Goal: Check status: Check status

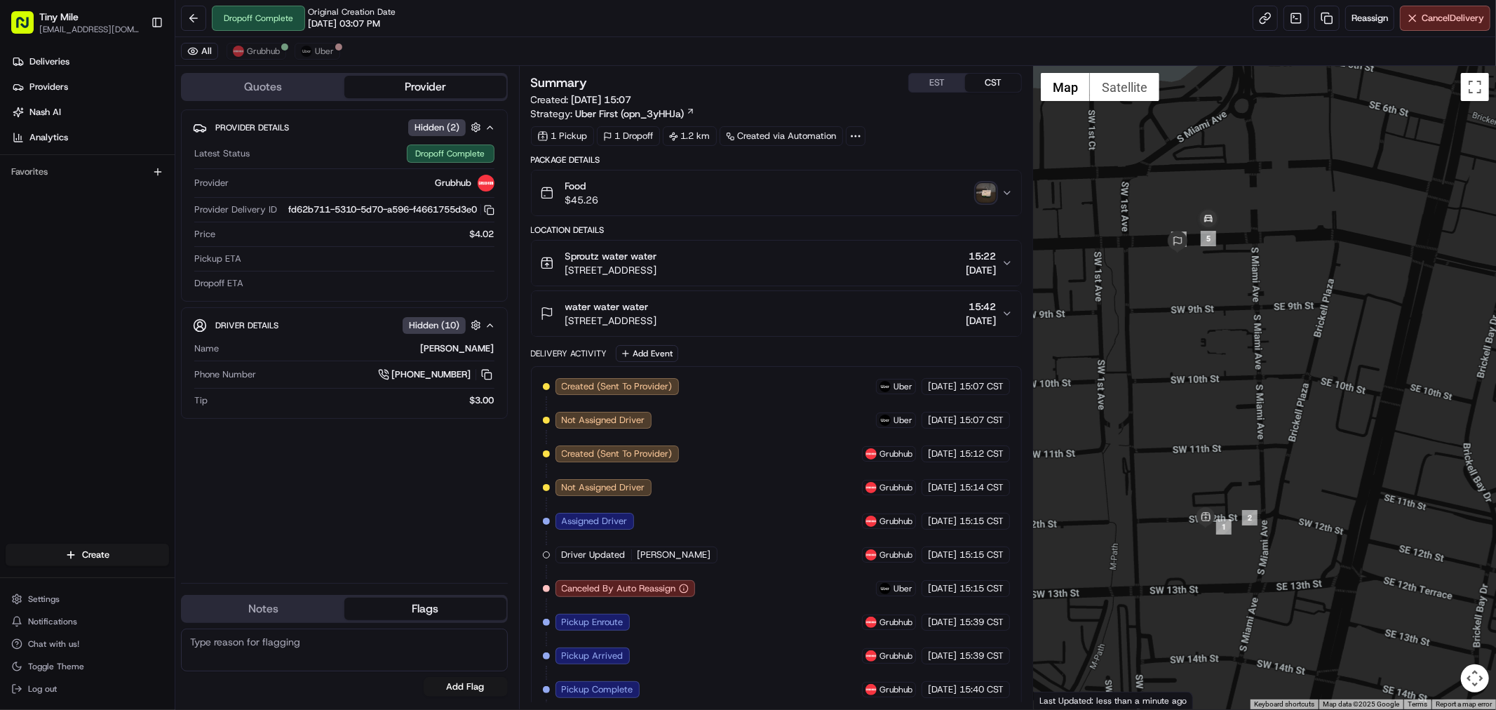
click at [985, 190] on img "button" at bounding box center [987, 193] width 20 height 20
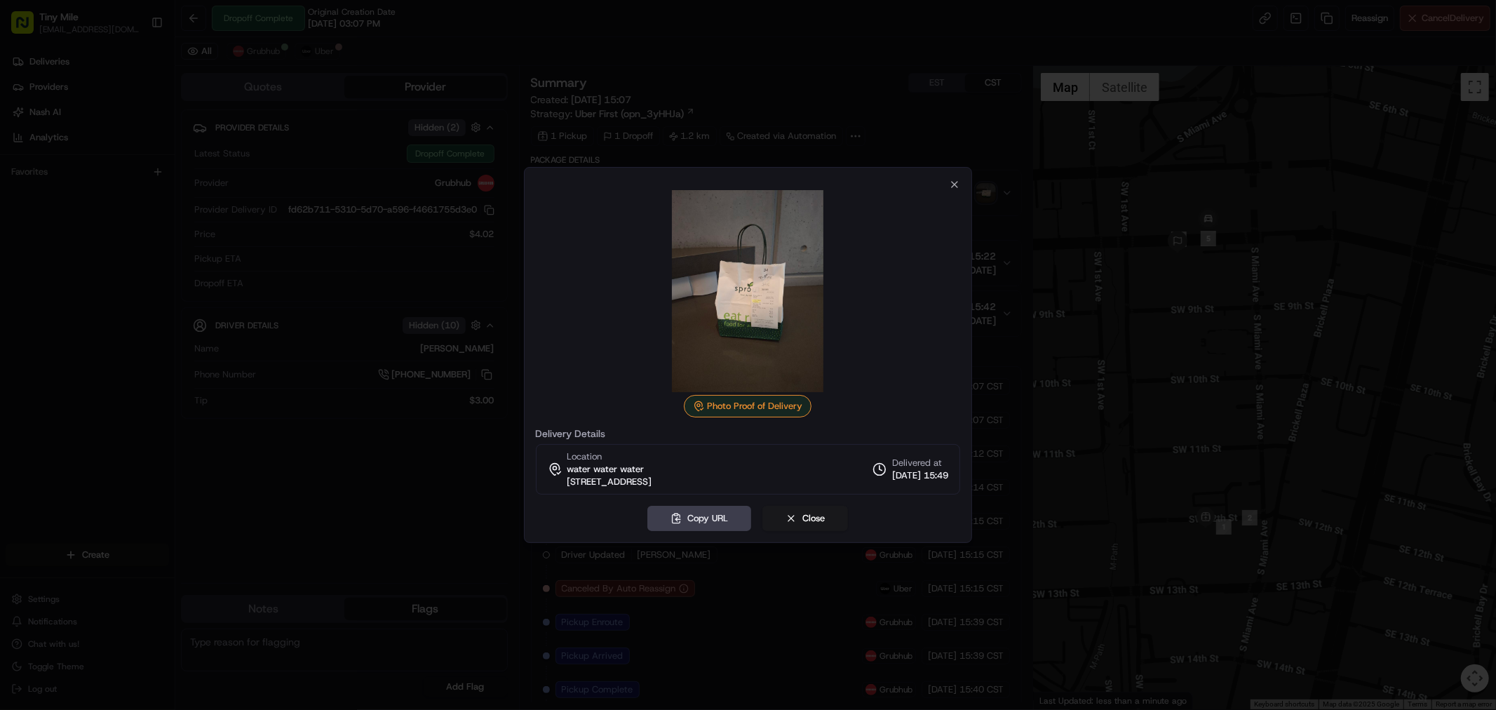
click at [957, 177] on div "Photo Proof of Delivery Delivery Details Location water water water 86 SW 8th S…" at bounding box center [748, 355] width 449 height 376
click at [953, 183] on icon "button" at bounding box center [955, 185] width 6 height 6
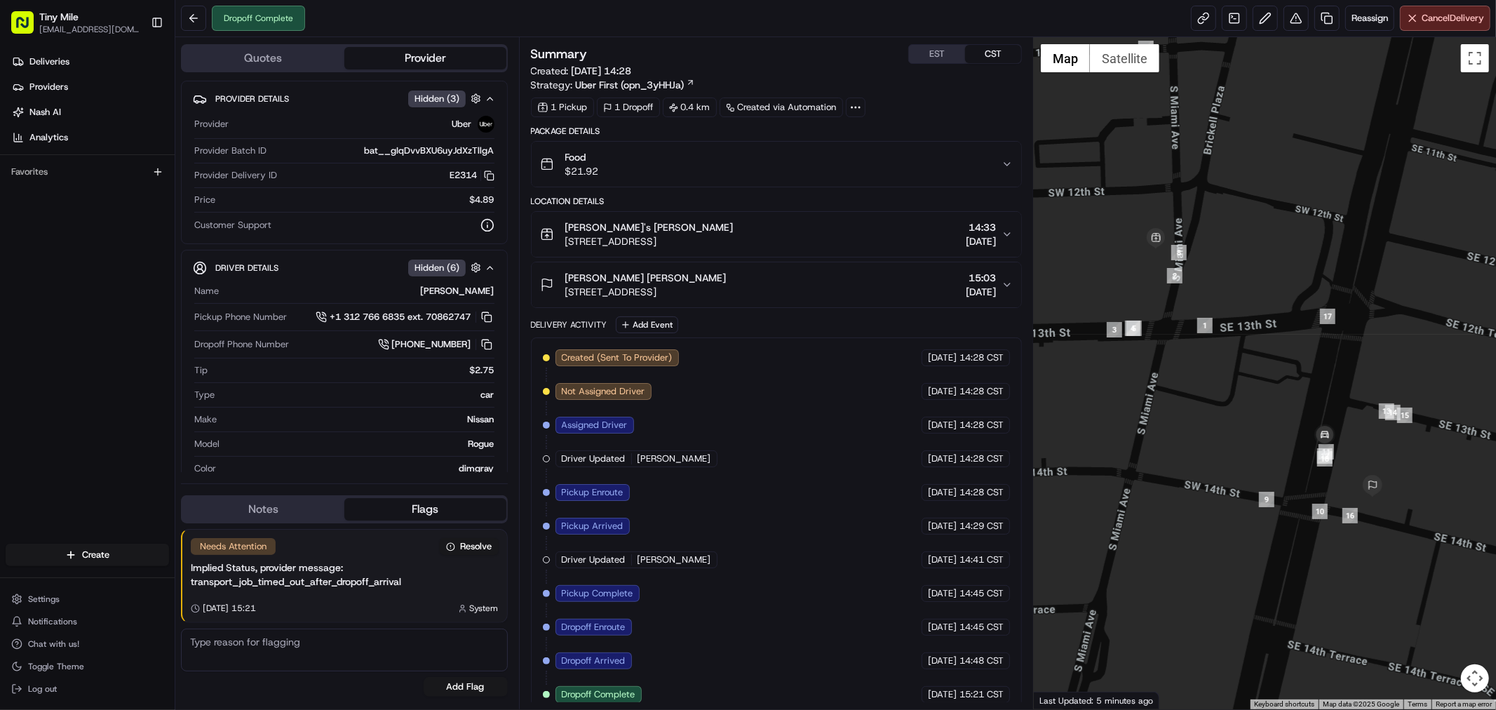
click at [979, 166] on div "Food $21.92" at bounding box center [771, 164] width 462 height 28
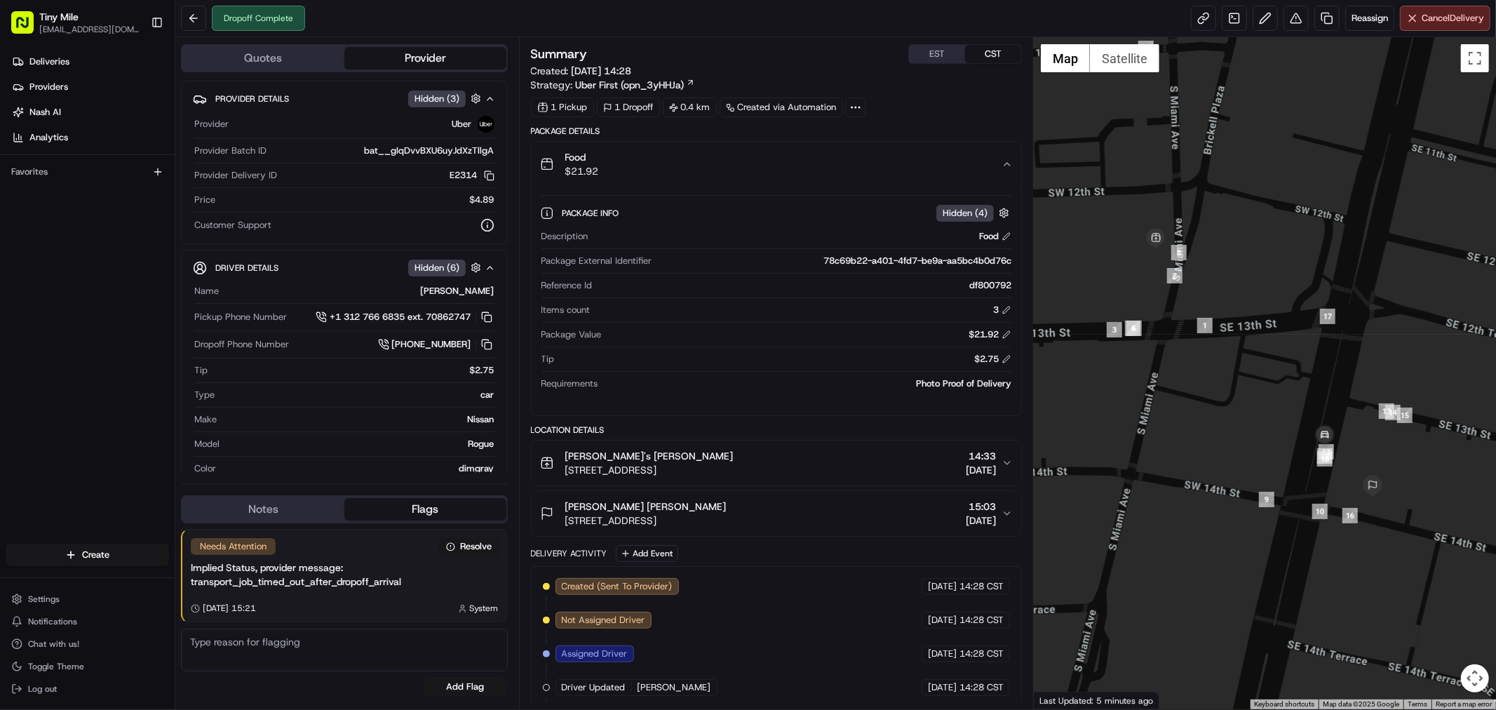
click at [978, 166] on div "Food $21.92" at bounding box center [771, 164] width 462 height 28
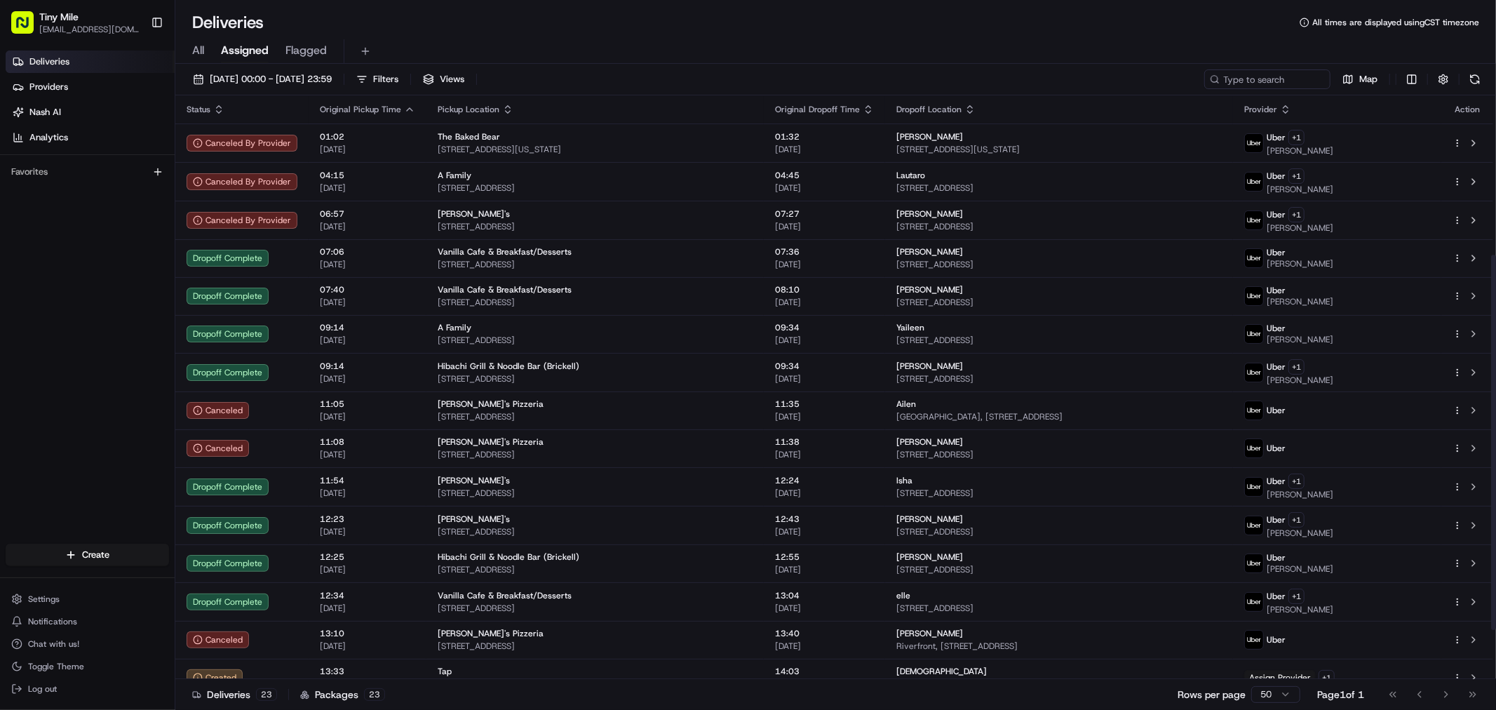
scroll to position [248, 0]
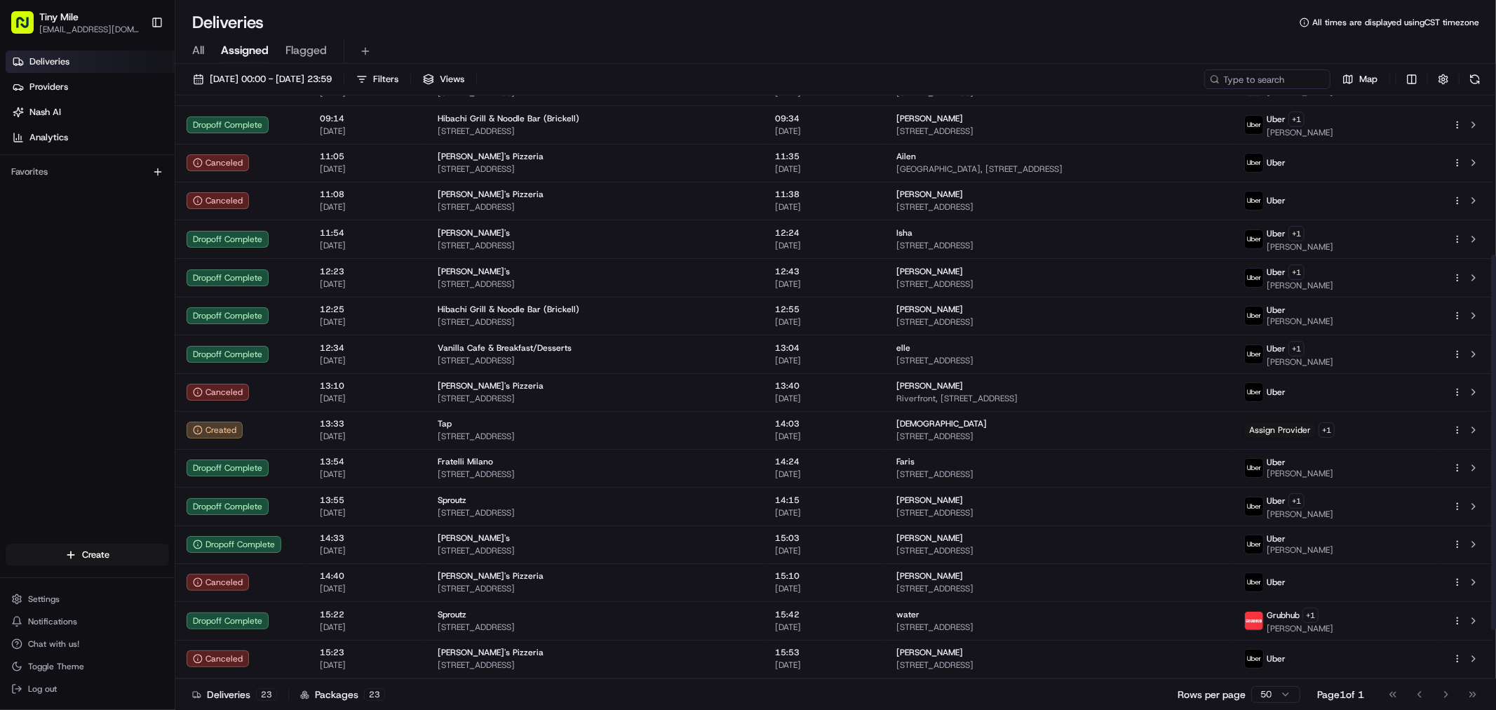
click at [485, 700] on div "Deliveries 23 Packages 23 Rows per page 50 Page 1 of 1 Go to first page Go to p…" at bounding box center [835, 694] width 1321 height 32
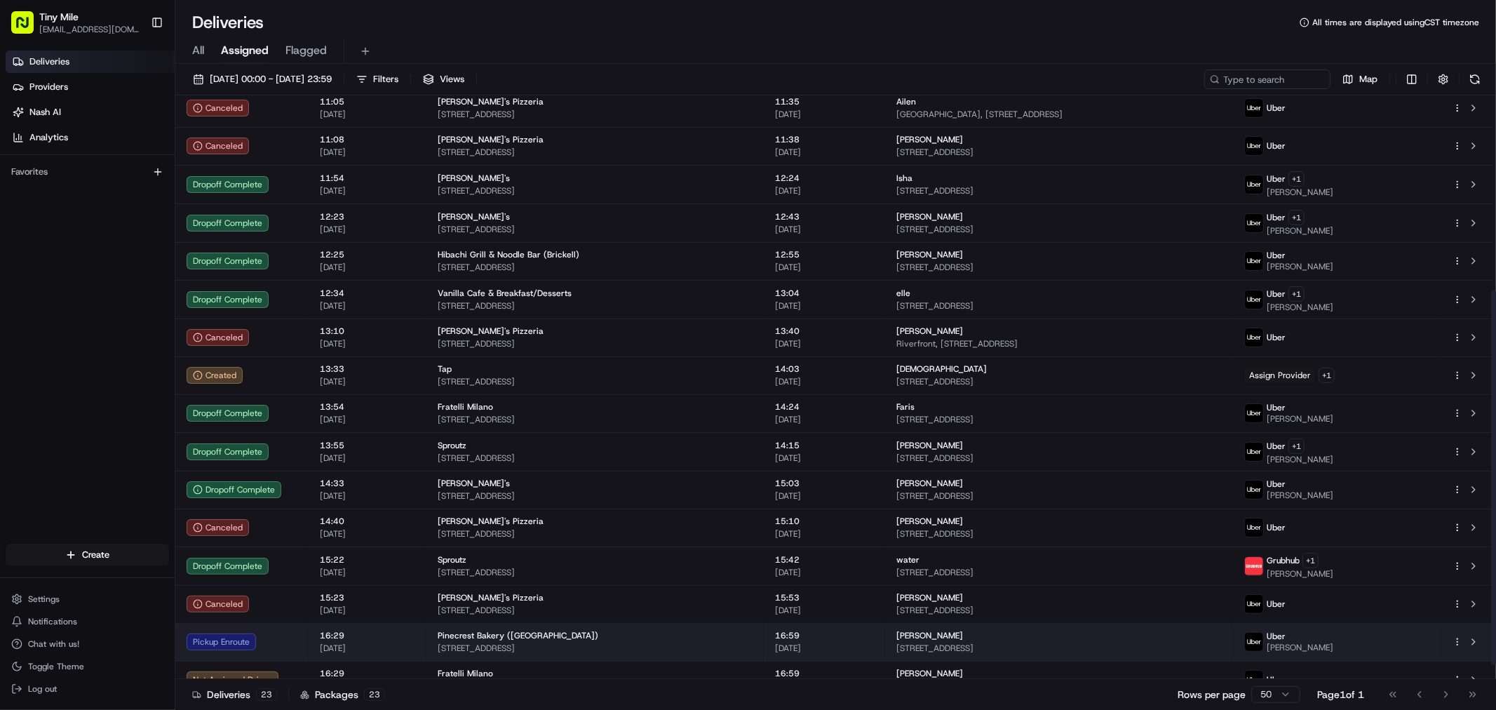
scroll to position [323, 0]
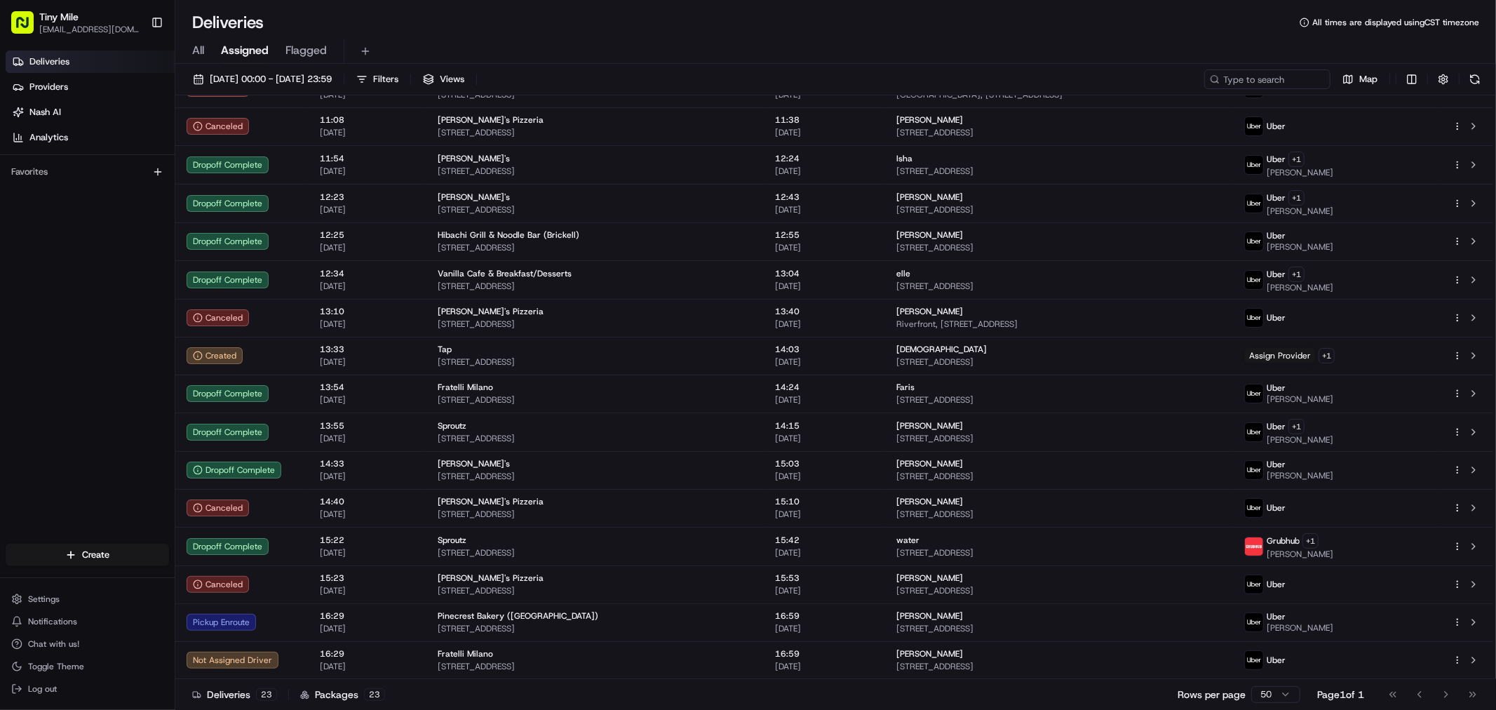
click at [577, 697] on div "Deliveries 23 Packages 23 Rows per page 50 Page 1 of 1 Go to first page Go to p…" at bounding box center [835, 694] width 1321 height 32
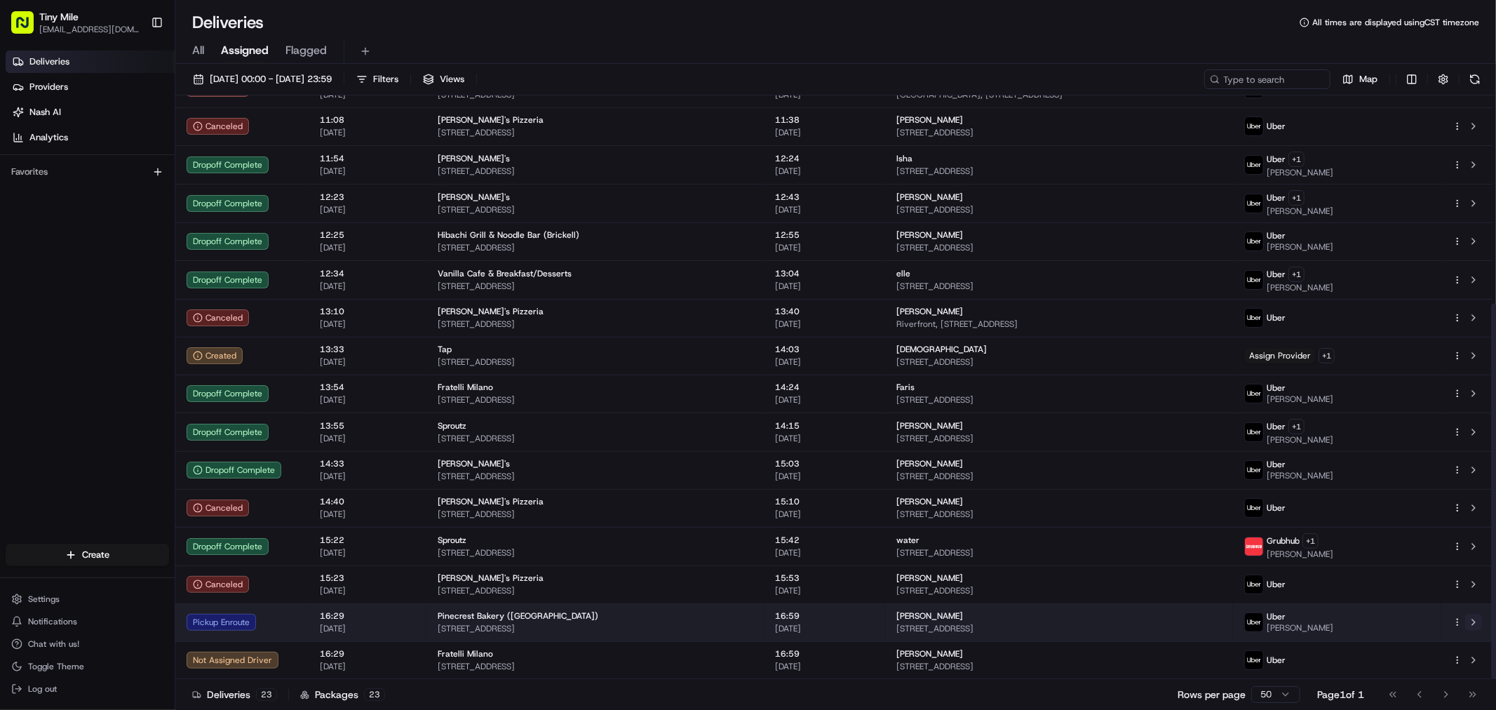
click at [1474, 621] on button at bounding box center [1474, 622] width 17 height 17
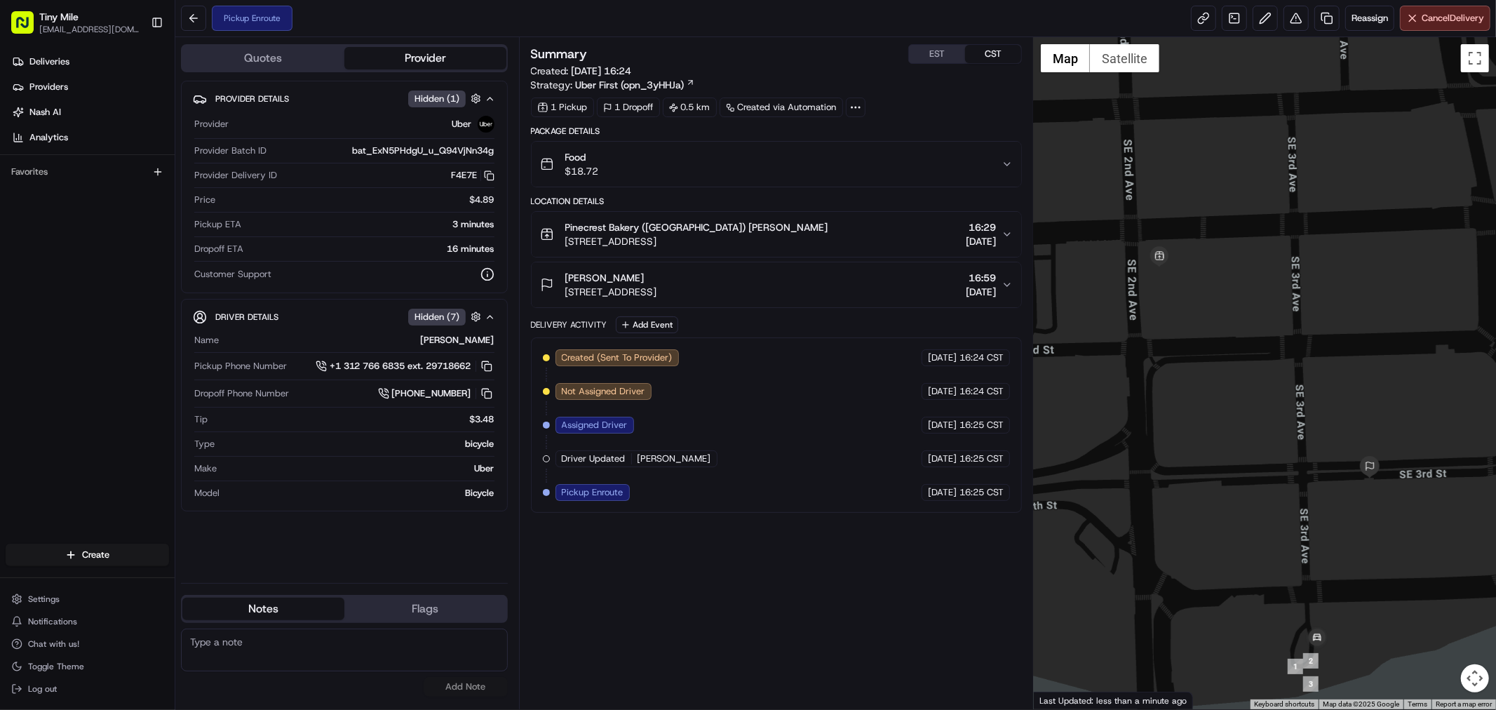
click at [865, 615] on div "Summary EST CST Created: 23/08/2025 16:24 Strategy: Uber First (opn_3yHHJa) 1 P…" at bounding box center [776, 373] width 491 height 658
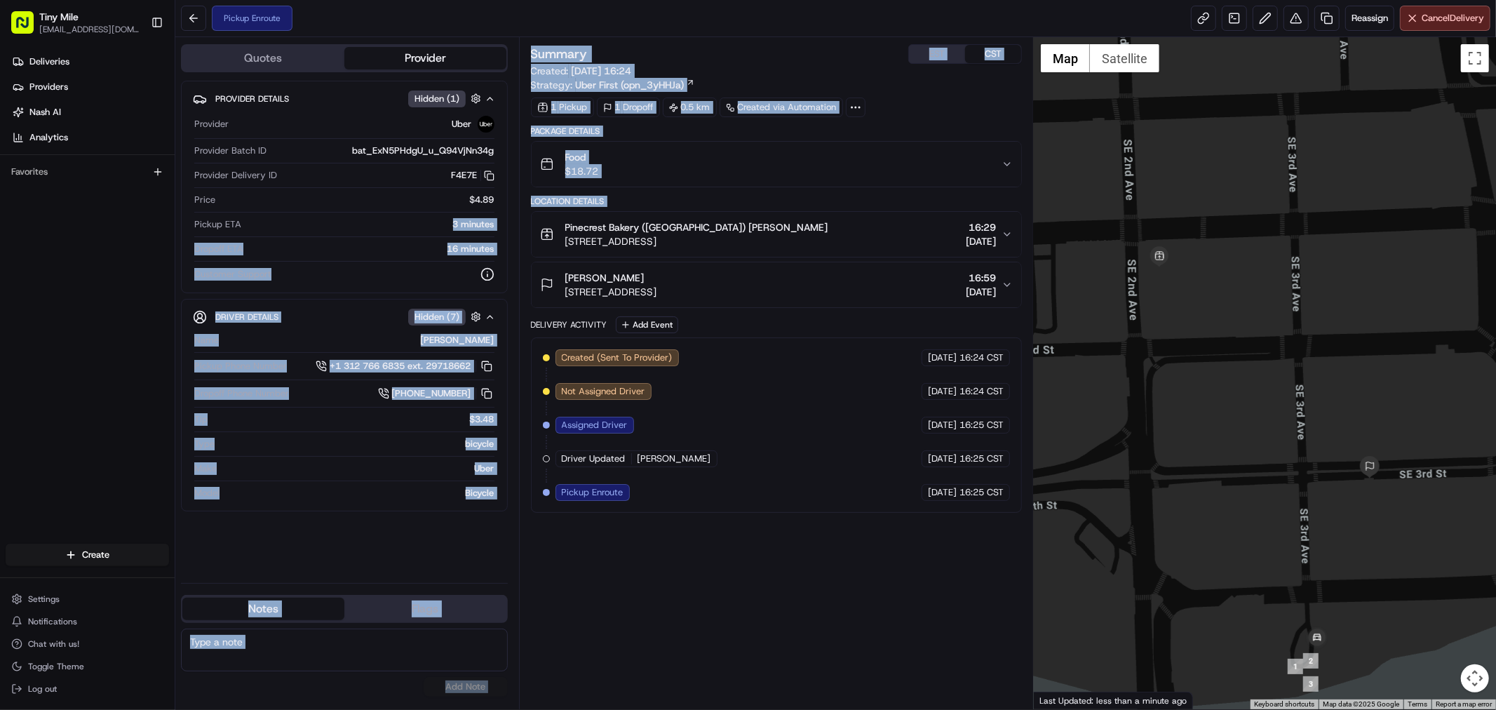
drag, startPoint x: 355, startPoint y: 226, endPoint x: 550, endPoint y: 223, distance: 195.1
click at [550, 223] on div "Quotes Provider Provider Details Hidden ( 1 ) Provider Uber Provider Batch ID b…" at bounding box center [604, 373] width 859 height 672
click at [719, 564] on div "Summary EST CST Created: 23/08/2025 16:24 Strategy: Uber First (opn_3yHHJa) 1 P…" at bounding box center [776, 373] width 491 height 658
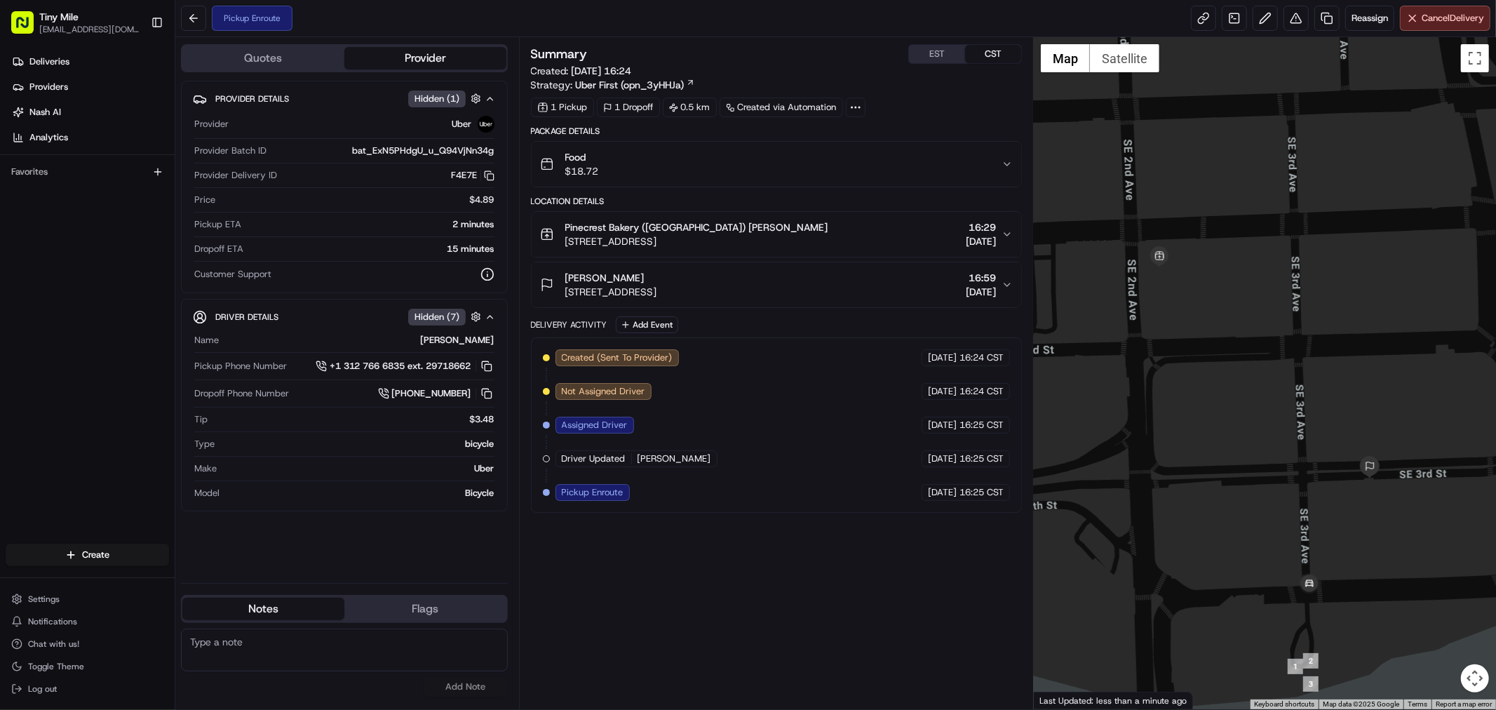
click at [817, 610] on div "Summary EST CST Created: 23/08/2025 16:24 Strategy: Uber First (opn_3yHHJa) 1 P…" at bounding box center [776, 373] width 491 height 658
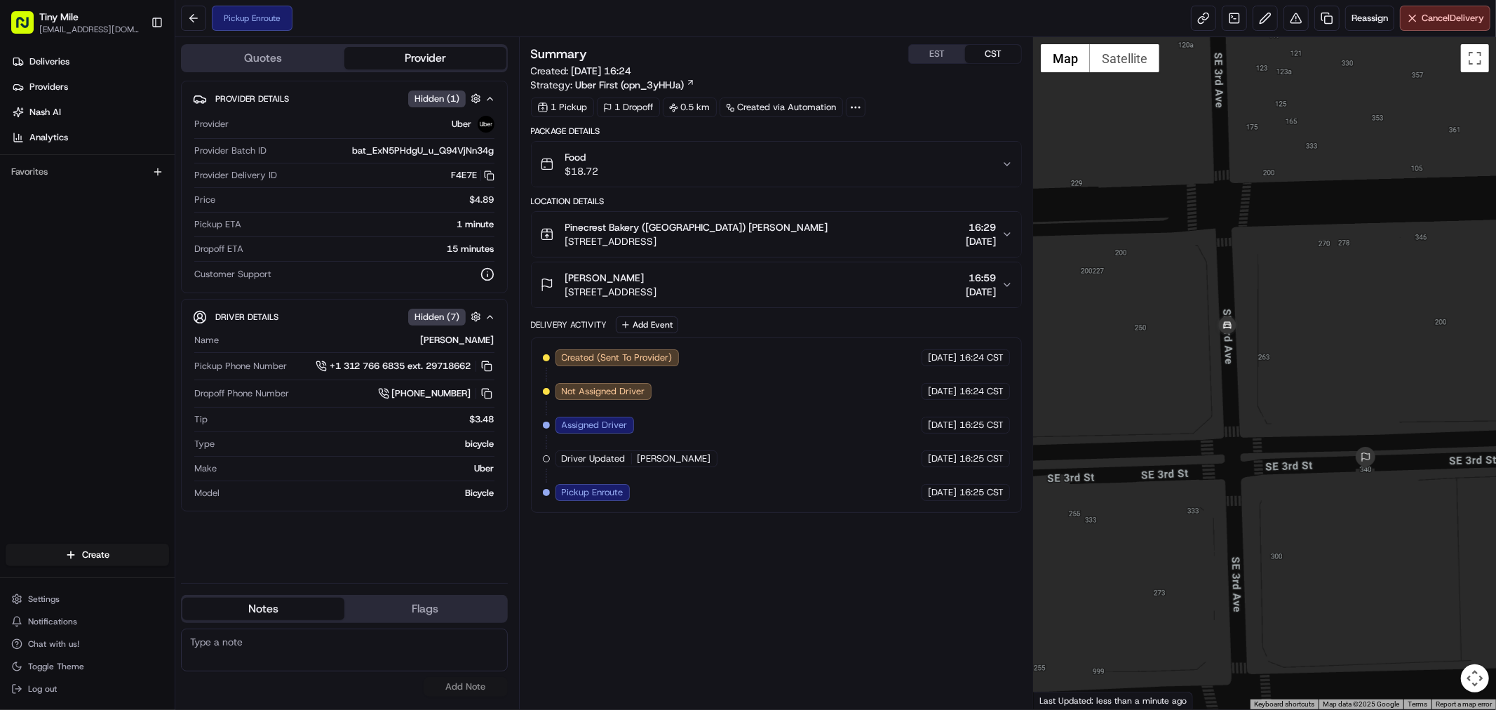
drag, startPoint x: 1336, startPoint y: 484, endPoint x: 1238, endPoint y: 495, distance: 99.5
click at [1238, 495] on div at bounding box center [1265, 373] width 462 height 672
click at [728, 549] on div "Summary EST CST Created: 23/08/2025 16:24 Strategy: Uber First (opn_3yHHJa) 1 P…" at bounding box center [776, 373] width 491 height 658
click at [1012, 288] on icon "button" at bounding box center [1007, 284] width 11 height 11
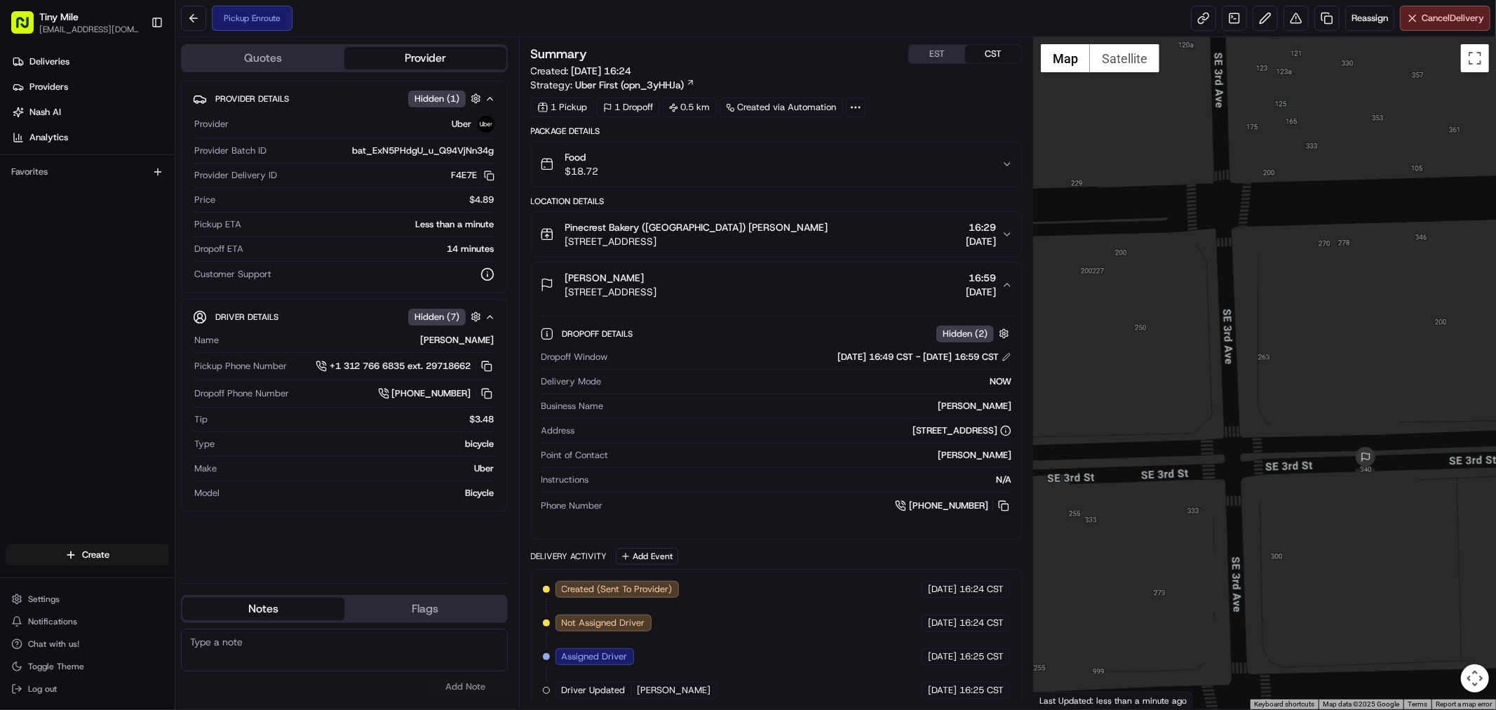
click at [346, 561] on div "Provider Details Hidden ( 1 ) Provider Uber Provider Batch ID bat_ExN5PHdgU_u_Q…" at bounding box center [344, 326] width 327 height 491
click at [351, 554] on div "Provider Details Hidden ( 1 ) Provider Uber Provider Batch ID bat_ExN5PHdgU_u_Q…" at bounding box center [344, 326] width 327 height 491
click at [102, 389] on div "Deliveries Providers Nash AI Analytics Favorites" at bounding box center [87, 298] width 175 height 507
